Goal: Feedback & Contribution: Leave review/rating

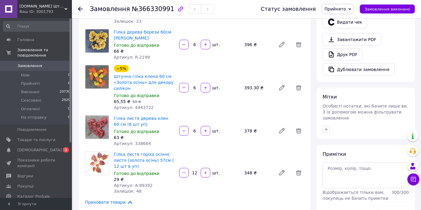
scroll to position [66, 0]
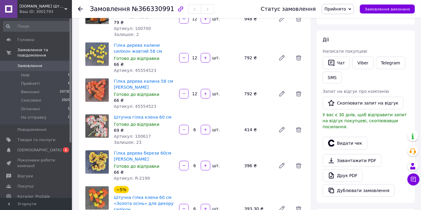
click at [63, 147] on span "1" at bounding box center [66, 149] width 6 height 5
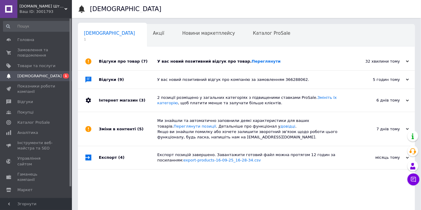
click at [249, 64] on div "У вас новий позитивний відгук про товар. Переглянути" at bounding box center [253, 61] width 192 height 18
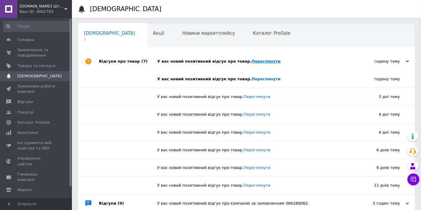
click at [252, 62] on link "Переглянути" at bounding box center [265, 61] width 29 height 4
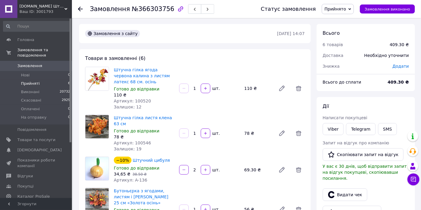
click at [21, 81] on span "Прийняті" at bounding box center [30, 83] width 19 height 5
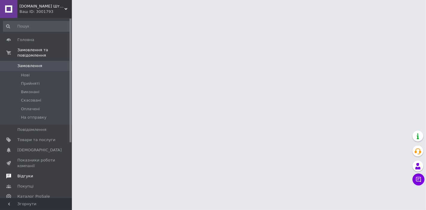
click at [19, 173] on span "Відгуки" at bounding box center [25, 175] width 16 height 5
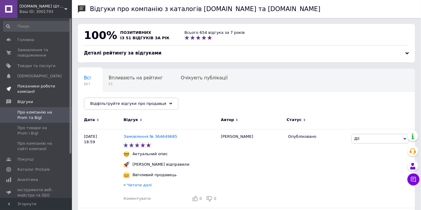
click at [22, 92] on span "Показники роботи компанії" at bounding box center [36, 89] width 38 height 11
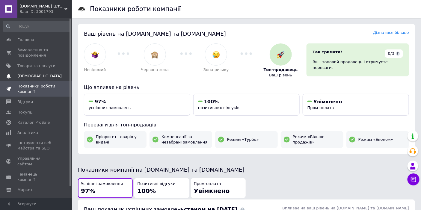
click at [30, 75] on span "[DEMOGRAPHIC_DATA]" at bounding box center [39, 75] width 44 height 5
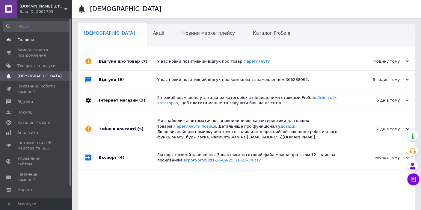
click at [38, 42] on span "Головна" at bounding box center [36, 39] width 38 height 5
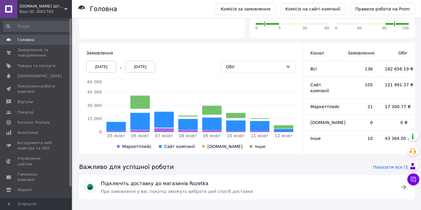
scroll to position [137, 0]
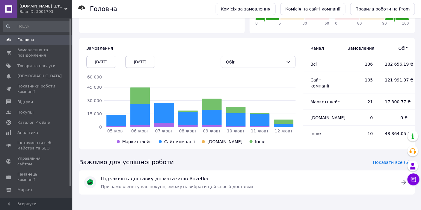
click at [99, 58] on div "[DATE]" at bounding box center [101, 62] width 30 height 12
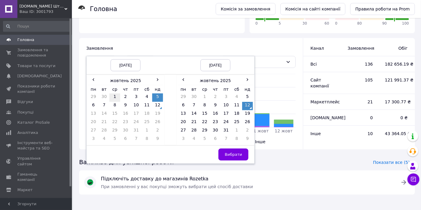
click at [114, 95] on td "1" at bounding box center [114, 97] width 11 height 8
click at [230, 152] on span "Вибрати" at bounding box center [232, 154] width 17 height 4
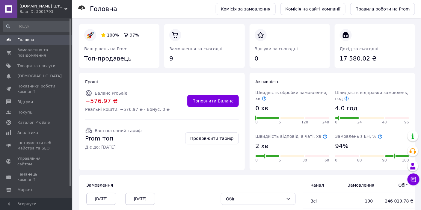
scroll to position [133, 0]
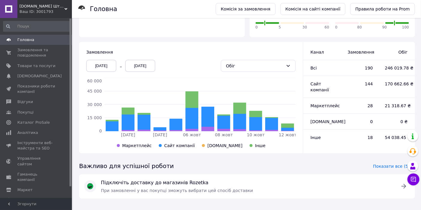
click at [227, 51] on div "Замовлення" at bounding box center [190, 52] width 209 height 6
click at [395, 165] on span "Показати все (5)" at bounding box center [391, 166] width 37 height 6
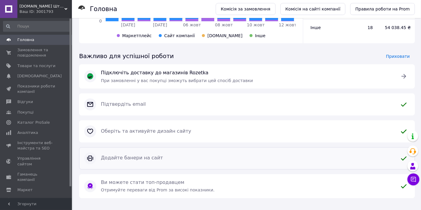
scroll to position [246, 0]
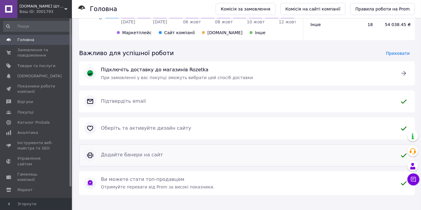
click at [364, 160] on div "Додайте банери на сайт" at bounding box center [254, 155] width 313 height 17
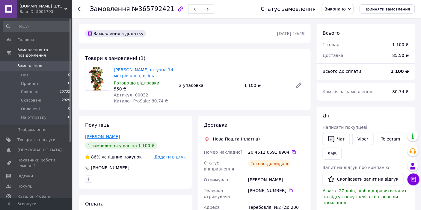
click at [94, 136] on link "Савченко Юлія" at bounding box center [102, 136] width 35 height 5
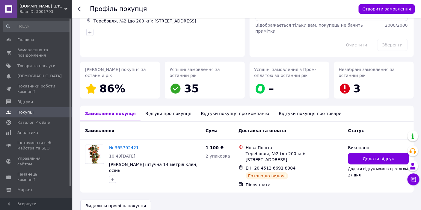
scroll to position [50, 0]
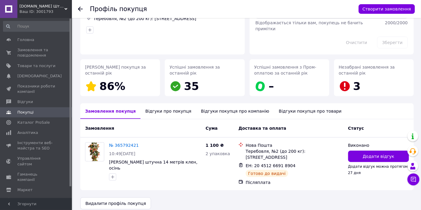
click at [162, 111] on div "Відгуки про покупця" at bounding box center [167, 111] width 55 height 16
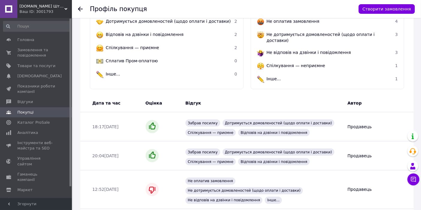
scroll to position [0, 0]
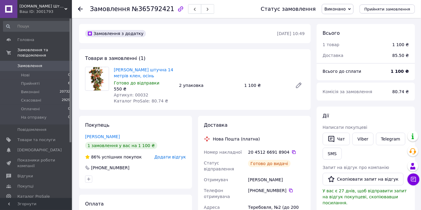
scroll to position [66, 0]
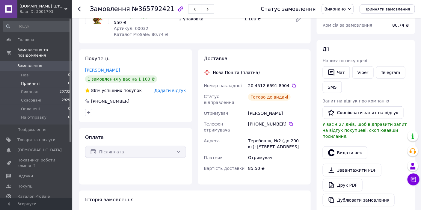
click at [40, 79] on li "Прийняті 6" at bounding box center [37, 83] width 74 height 8
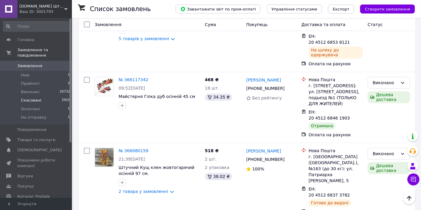
click at [45, 96] on li "Скасовані 2929" at bounding box center [37, 100] width 74 height 8
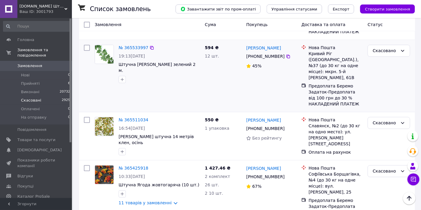
scroll to position [399, 0]
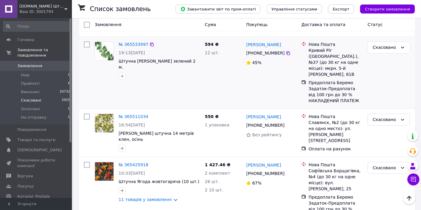
drag, startPoint x: 139, startPoint y: 92, endPoint x: 180, endPoint y: 67, distance: 47.6
click at [180, 67] on div "№ 365533997 19:13, 07.10.2025 Штучна Ліана плющ зелений 2 м." at bounding box center [147, 72] width 110 height 67
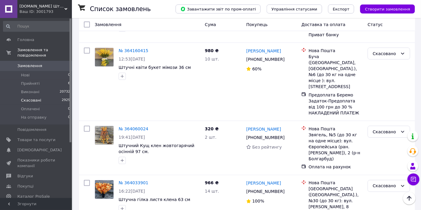
scroll to position [1729, 0]
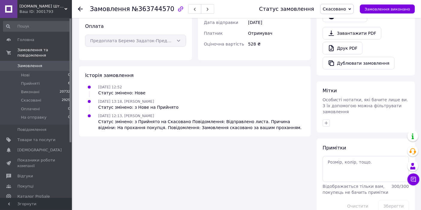
scroll to position [101, 0]
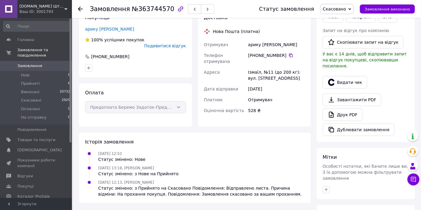
click at [167, 43] on span "Подивитися відгук" at bounding box center [165, 45] width 42 height 5
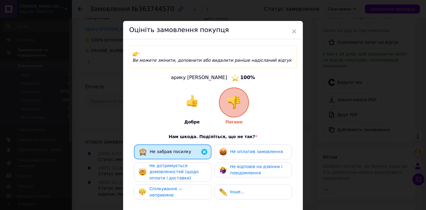
click at [344, 103] on div "× Оцініть замовлення покупця Ви можете змінити, доповнити або видалити раніше н…" at bounding box center [213, 105] width 426 height 210
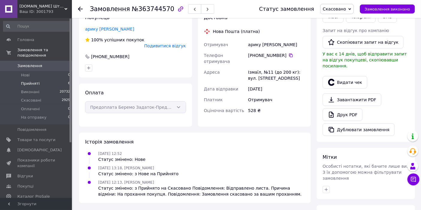
click at [43, 79] on li "Прийняті 6" at bounding box center [37, 83] width 74 height 8
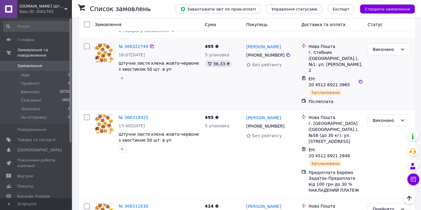
scroll to position [266, 0]
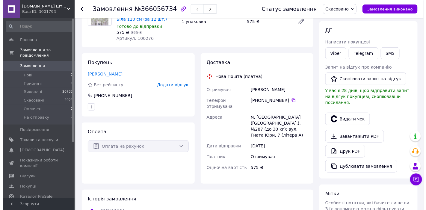
scroll to position [66, 0]
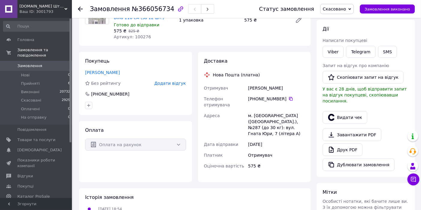
click at [171, 88] on div "Покупець [PERSON_NAME] Без рейтингу Додати відгук [PHONE_NUMBER]" at bounding box center [135, 83] width 113 height 63
click at [172, 85] on span "Додати відгук" at bounding box center [169, 83] width 31 height 5
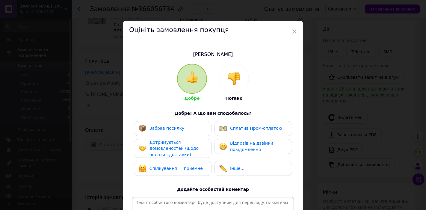
click at [233, 87] on div at bounding box center [233, 78] width 29 height 29
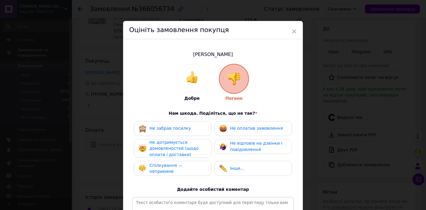
click at [186, 130] on div "Не забрав посилку" at bounding box center [173, 129] width 68 height 8
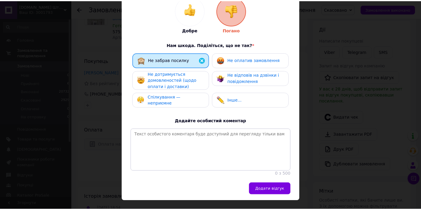
scroll to position [85, 0]
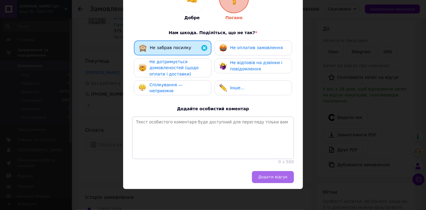
click at [276, 178] on span "Додати відгук" at bounding box center [272, 177] width 29 height 4
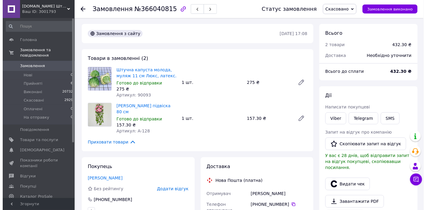
scroll to position [133, 0]
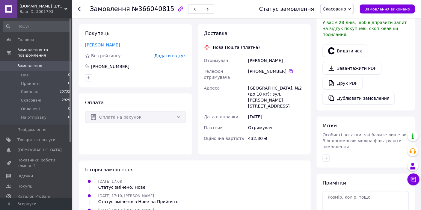
click at [169, 42] on div "[PERSON_NAME]" at bounding box center [135, 45] width 101 height 6
click at [168, 53] on span "Додати відгук" at bounding box center [169, 55] width 31 height 5
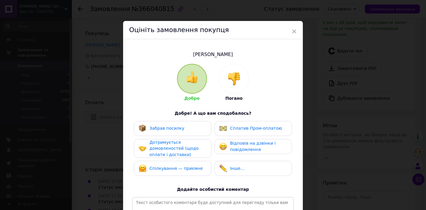
click at [234, 75] on img at bounding box center [233, 78] width 13 height 13
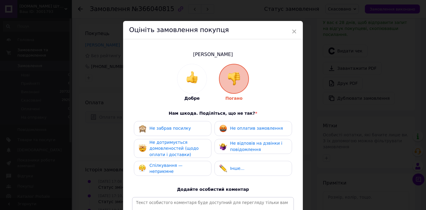
click at [180, 129] on span "Не забрав посилку" at bounding box center [170, 128] width 42 height 5
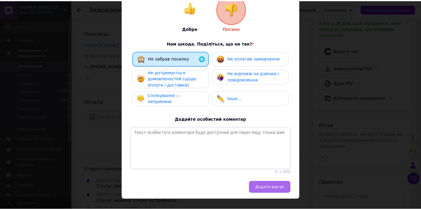
scroll to position [85, 0]
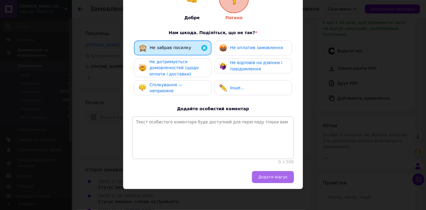
click at [275, 177] on span "Додати відгук" at bounding box center [272, 177] width 29 height 4
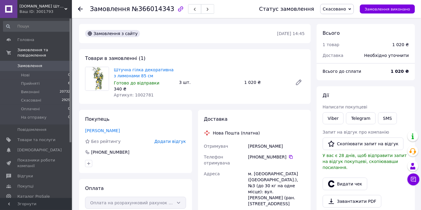
click at [180, 141] on span "Додати відгук" at bounding box center [169, 141] width 31 height 5
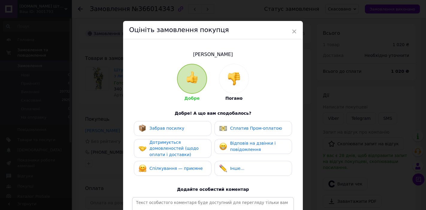
click at [241, 72] on div at bounding box center [233, 78] width 29 height 29
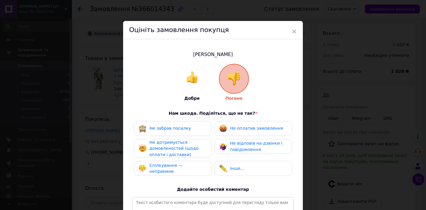
click at [156, 136] on div "Не забрав посилку Не оплатив замовлення Не дотримується домовленостей (щодо опл…" at bounding box center [213, 150] width 162 height 58
click at [157, 131] on div "Не забрав посилку" at bounding box center [170, 128] width 42 height 6
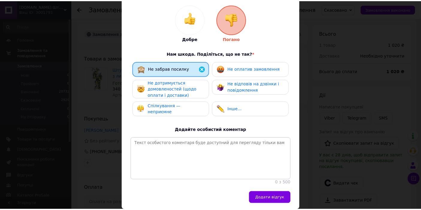
scroll to position [85, 0]
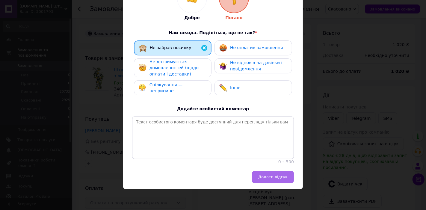
click at [270, 178] on span "Додати відгук" at bounding box center [272, 177] width 29 height 4
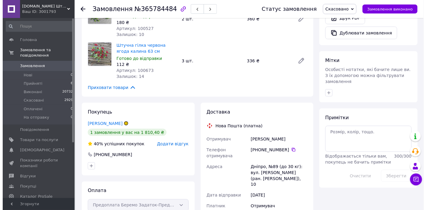
scroll to position [199, 0]
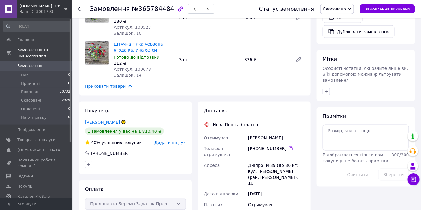
click at [167, 140] on span "Додати відгук" at bounding box center [169, 142] width 31 height 5
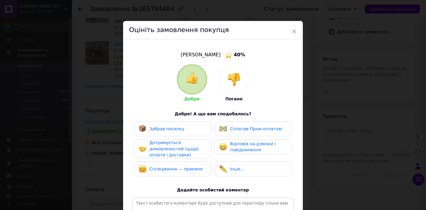
click at [239, 79] on img at bounding box center [233, 79] width 13 height 13
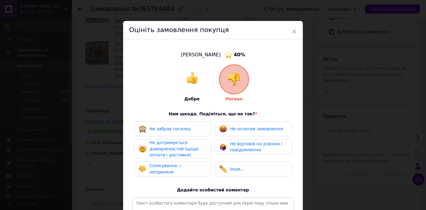
click at [163, 131] on span "Не забрав посилку" at bounding box center [170, 128] width 42 height 5
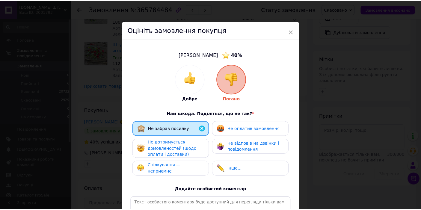
scroll to position [86, 0]
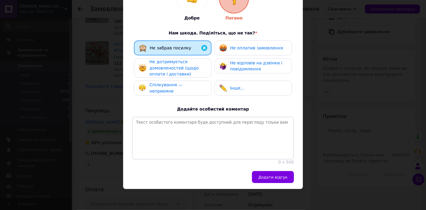
click at [265, 172] on button "Додати відгук" at bounding box center [273, 177] width 42 height 12
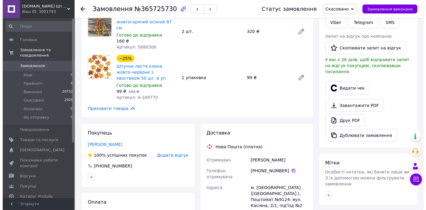
scroll to position [199, 0]
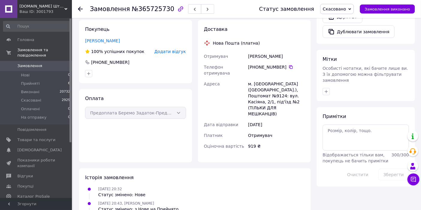
click at [168, 49] on span "Додати відгук" at bounding box center [169, 51] width 31 height 5
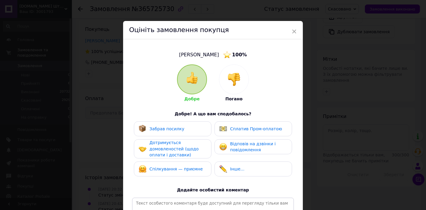
click at [233, 74] on img at bounding box center [233, 79] width 13 height 13
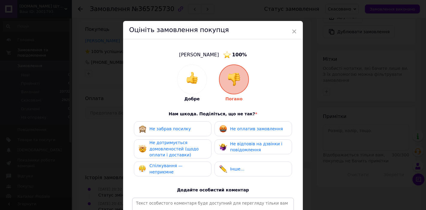
click at [179, 134] on div "Не забрав посилку" at bounding box center [173, 128] width 78 height 15
click at [180, 131] on span "Не забрав посилку" at bounding box center [170, 128] width 42 height 5
click at [179, 131] on div "Не забрав посилку" at bounding box center [170, 129] width 42 height 6
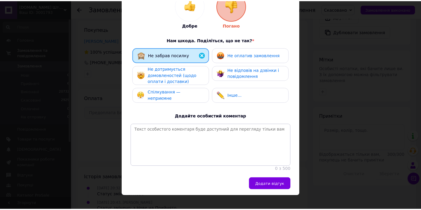
scroll to position [86, 0]
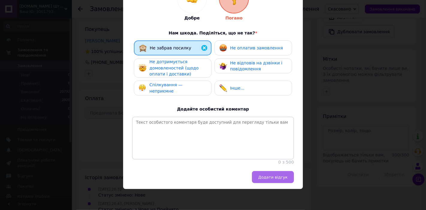
click at [285, 175] on span "Додати відгук" at bounding box center [272, 177] width 29 height 4
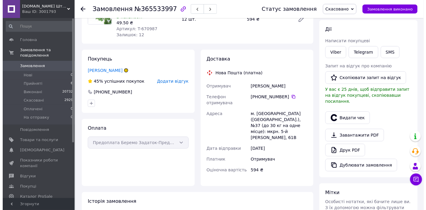
scroll to position [66, 0]
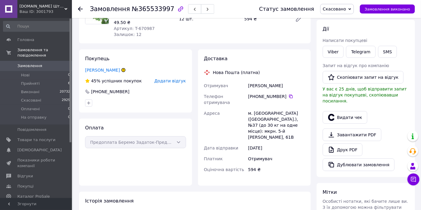
click at [176, 77] on div "Покупець [PERSON_NAME] 45% успішних покупок Додати відгук [PHONE_NUMBER]" at bounding box center [135, 80] width 113 height 63
click at [178, 82] on span "Додати відгук" at bounding box center [169, 80] width 31 height 5
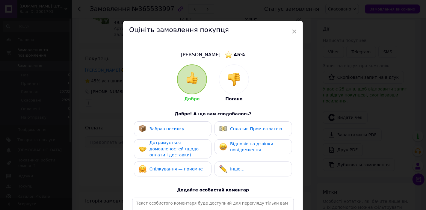
click at [227, 82] on img at bounding box center [233, 79] width 13 height 13
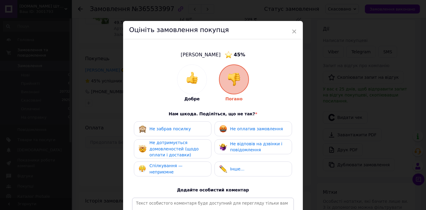
click at [183, 131] on div "Не забрав посилку" at bounding box center [165, 129] width 52 height 8
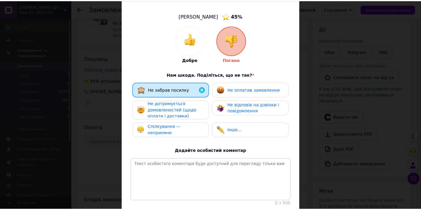
scroll to position [86, 0]
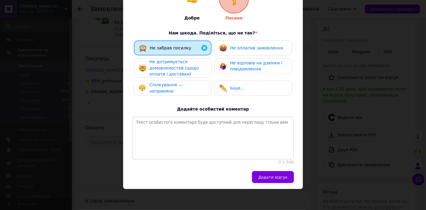
click at [268, 173] on button "Додати відгук" at bounding box center [273, 177] width 42 height 12
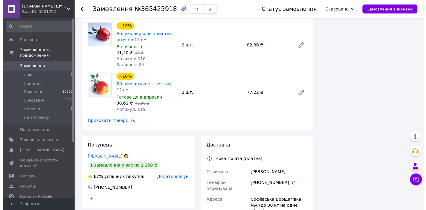
scroll to position [465, 0]
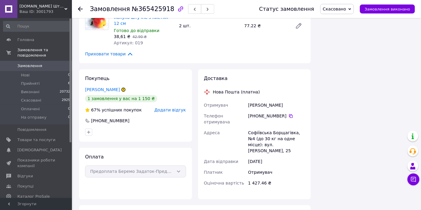
click at [171, 107] on span "Додати відгук" at bounding box center [169, 109] width 31 height 5
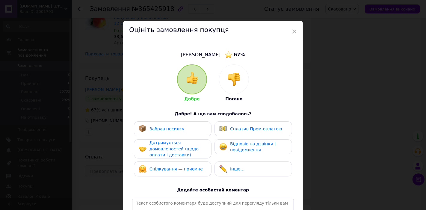
click at [230, 74] on img at bounding box center [233, 79] width 13 height 13
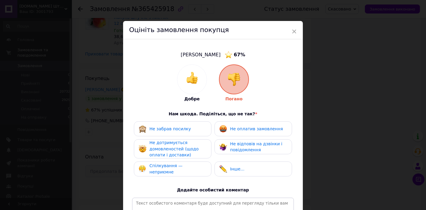
click at [180, 129] on span "Не забрав посилку" at bounding box center [170, 128] width 42 height 5
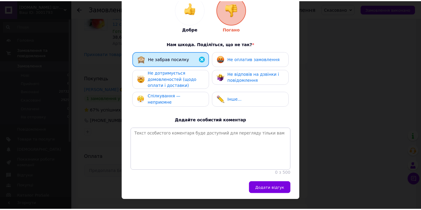
scroll to position [86, 0]
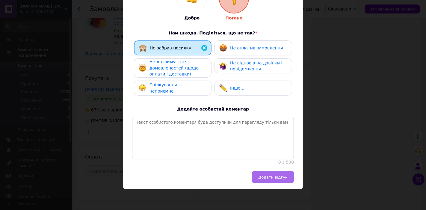
click at [279, 176] on span "Додати відгук" at bounding box center [272, 177] width 29 height 4
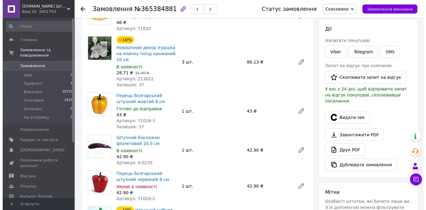
scroll to position [276, 0]
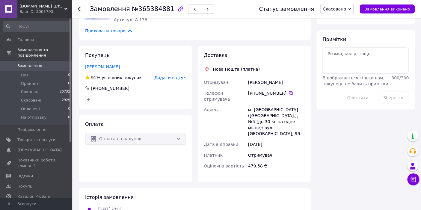
click at [168, 75] on span "Додати відгук" at bounding box center [169, 77] width 31 height 5
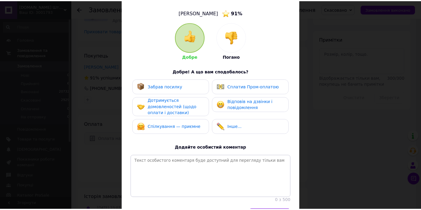
scroll to position [66, 0]
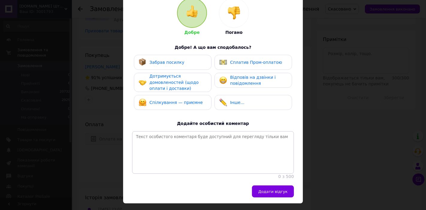
click at [236, 13] on img at bounding box center [233, 12] width 13 height 13
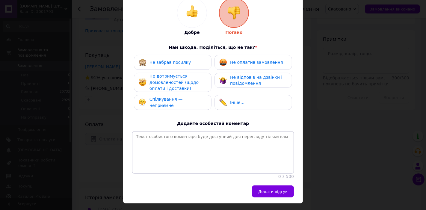
click at [182, 63] on span "Не забрав посилку" at bounding box center [170, 62] width 42 height 5
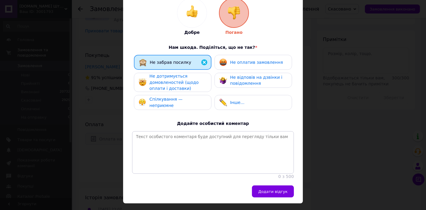
click at [280, 194] on span "Додати відгук" at bounding box center [272, 191] width 29 height 4
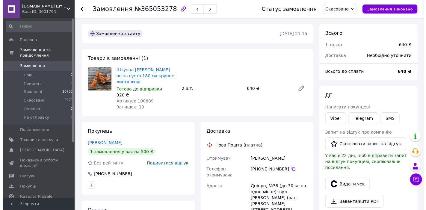
scroll to position [66, 0]
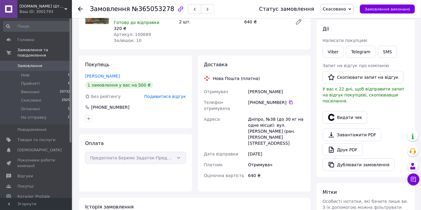
click at [175, 94] on span "Подивитися відгук" at bounding box center [165, 96] width 42 height 5
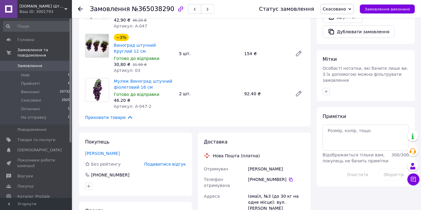
scroll to position [266, 0]
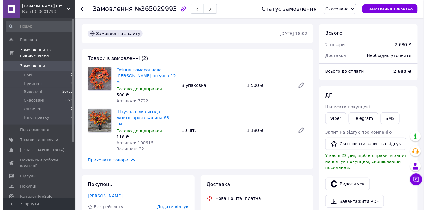
scroll to position [66, 0]
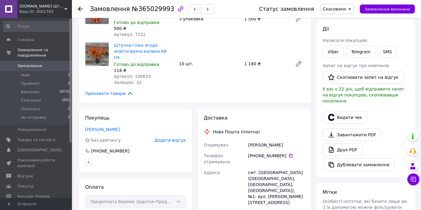
click at [176, 138] on span "Додати відгук" at bounding box center [169, 140] width 31 height 5
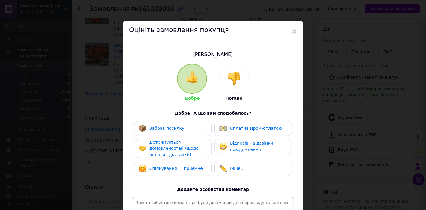
click at [241, 76] on div at bounding box center [233, 78] width 29 height 29
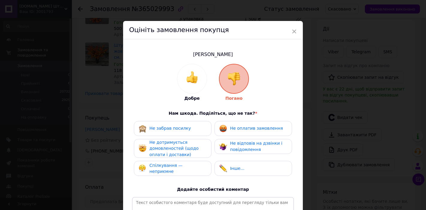
click at [160, 123] on div "Не забрав посилку" at bounding box center [173, 128] width 78 height 15
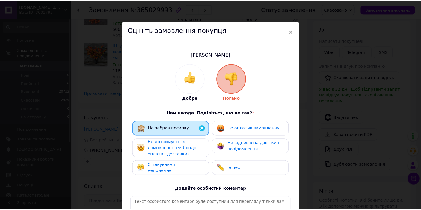
scroll to position [85, 0]
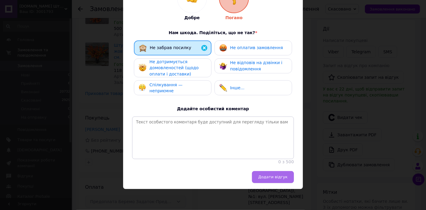
click at [269, 179] on span "Додати відгук" at bounding box center [272, 177] width 29 height 4
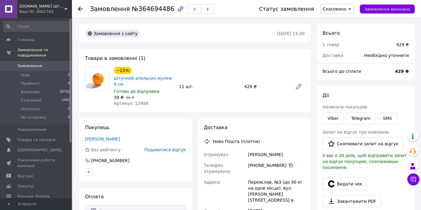
click at [162, 147] on span "Подивитися відгук" at bounding box center [165, 149] width 42 height 5
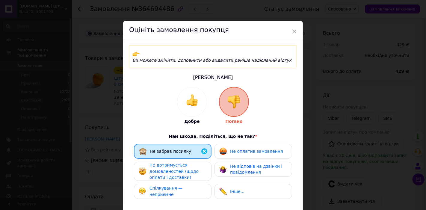
click at [342, 59] on div "× Оцініть замовлення покупця Ви можете змінити, доповнити або видалити раніше н…" at bounding box center [213, 105] width 426 height 210
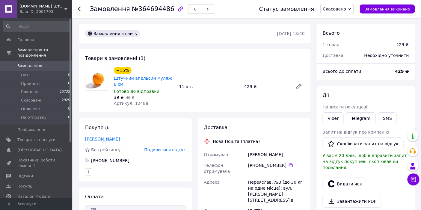
click at [116, 136] on link "[PERSON_NAME]" at bounding box center [102, 138] width 35 height 5
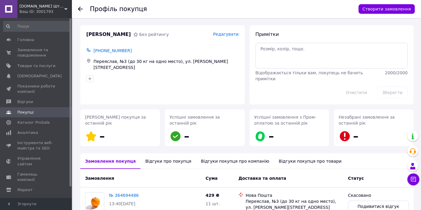
scroll to position [45, 0]
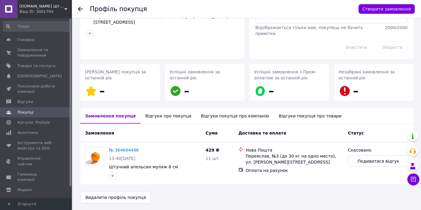
click at [164, 116] on div "Відгуки про покупця" at bounding box center [167, 116] width 55 height 16
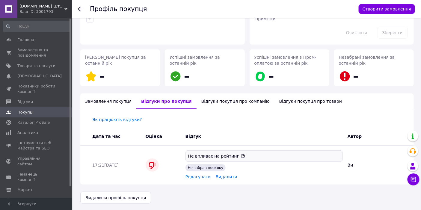
scroll to position [60, 0]
click at [264, 155] on div "Не впливає на рейтинг" at bounding box center [263, 155] width 157 height 11
click at [221, 104] on div "Відгуки покупця про компанію" at bounding box center [235, 101] width 78 height 16
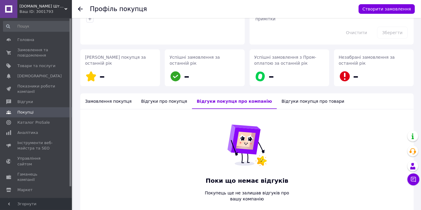
click at [277, 102] on div "Відгуки покупця про товари" at bounding box center [313, 101] width 72 height 16
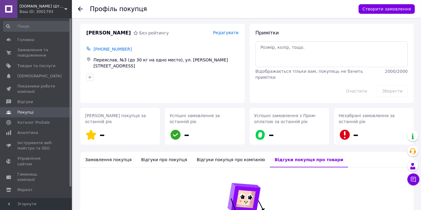
scroll to position [0, 0]
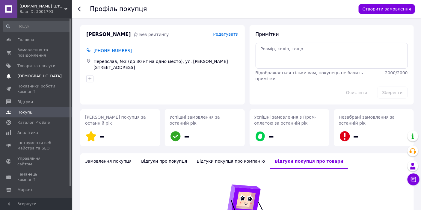
click at [48, 77] on span "[DEMOGRAPHIC_DATA]" at bounding box center [36, 75] width 38 height 5
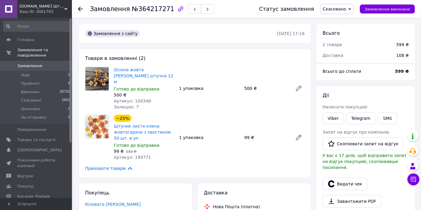
scroll to position [133, 0]
